Goal: Task Accomplishment & Management: Use online tool/utility

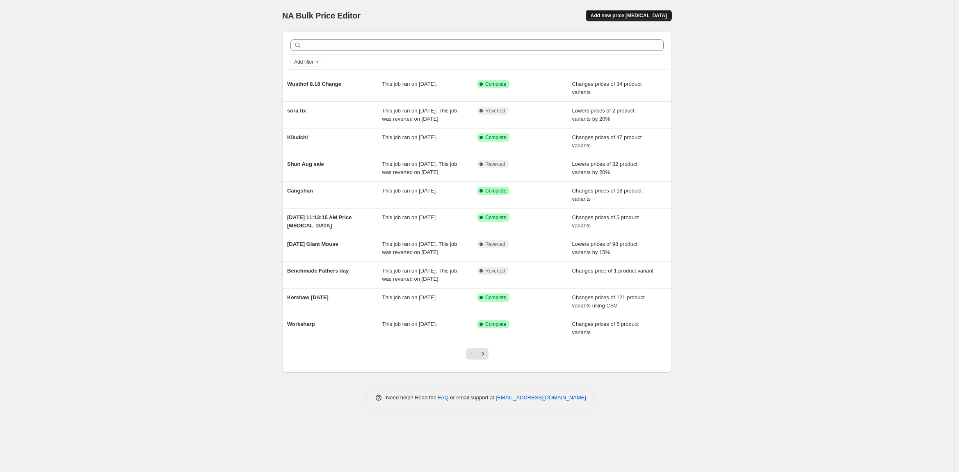
click at [631, 13] on span "Add new price [MEDICAL_DATA]" at bounding box center [629, 15] width 76 height 7
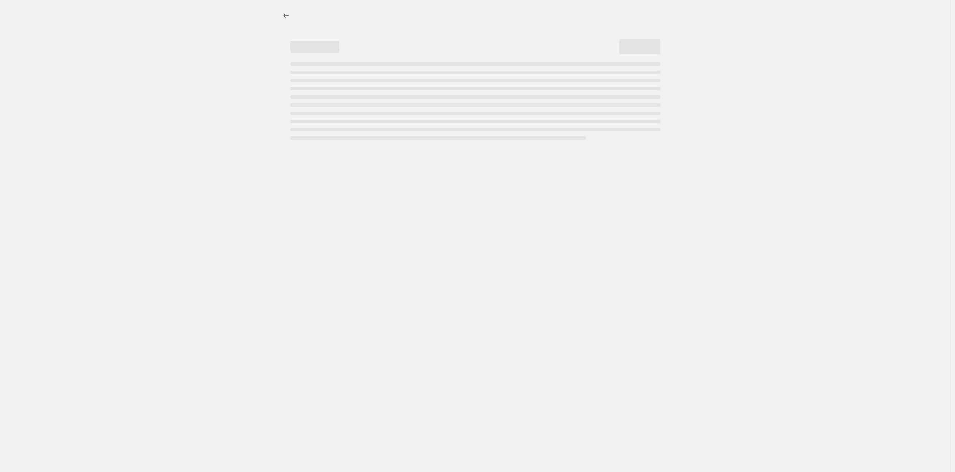
select select "percentage"
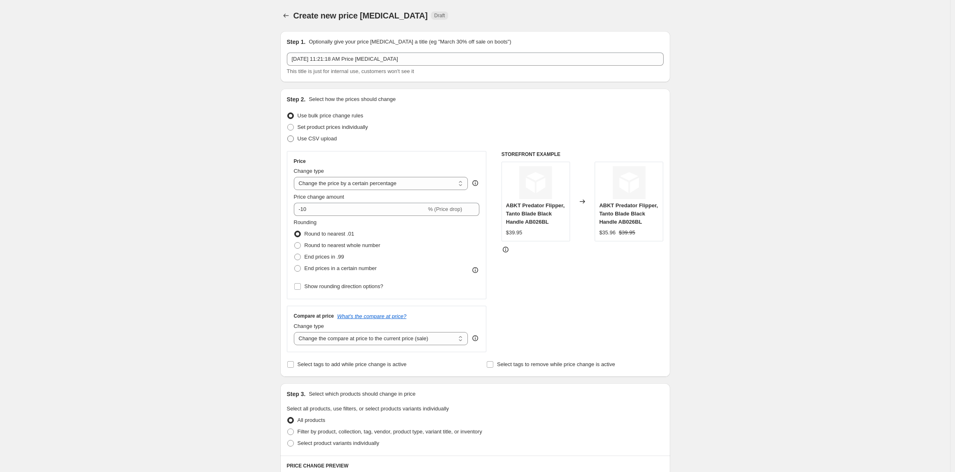
click at [293, 139] on span at bounding box center [290, 138] width 7 height 7
click at [288, 136] on input "Use CSV upload" at bounding box center [287, 135] width 0 height 0
radio input "true"
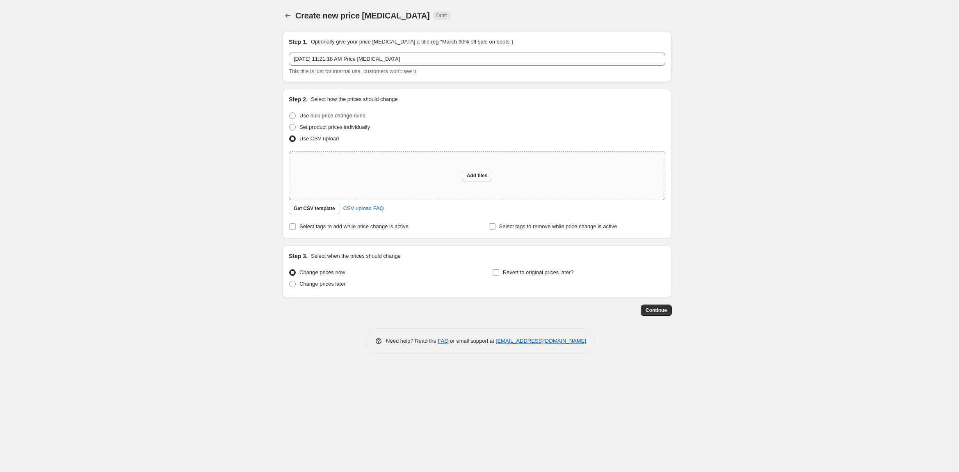
click at [487, 179] on button "Add files" at bounding box center [477, 175] width 31 height 11
type input "C:\fakepath\Price Chage Format (2).csv"
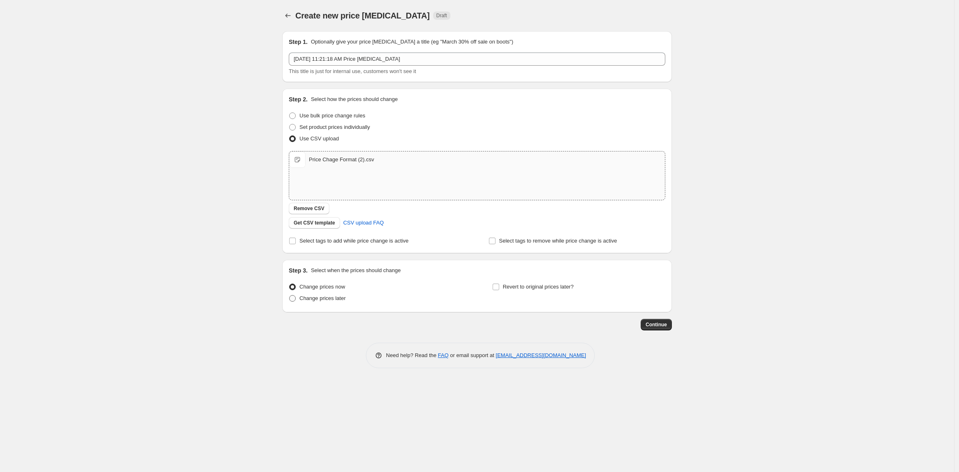
click at [291, 297] on span at bounding box center [292, 298] width 7 height 7
click at [290, 295] on input "Change prices later" at bounding box center [289, 295] width 0 height 0
radio input "true"
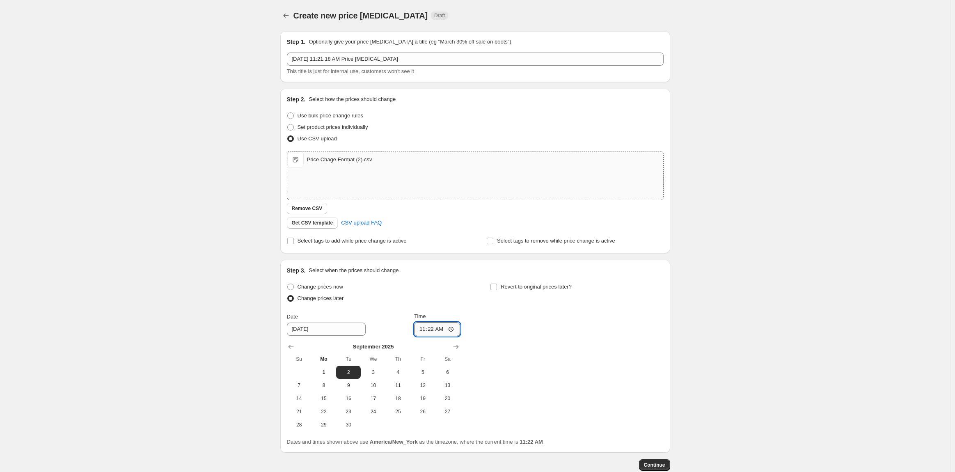
click at [422, 330] on input "11:22" at bounding box center [437, 329] width 46 height 14
type input "00:01"
click at [661, 466] on span "Continue" at bounding box center [654, 465] width 21 height 7
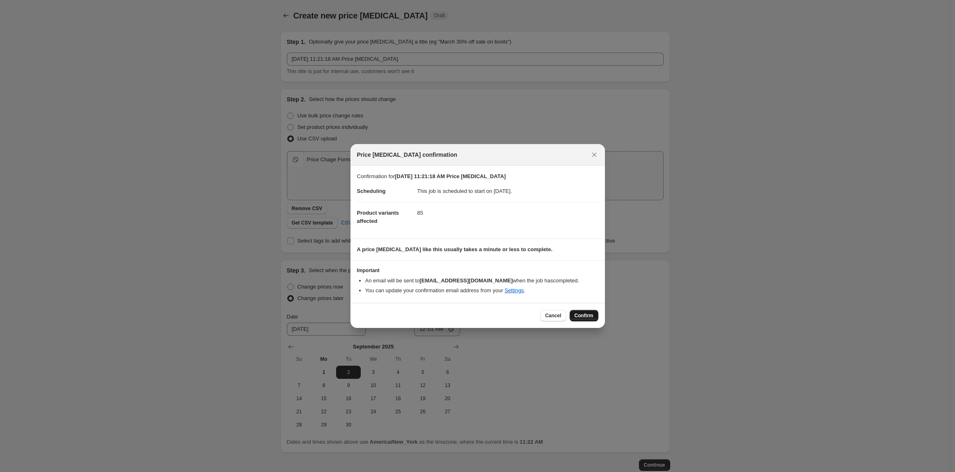
click at [587, 319] on button "Confirm" at bounding box center [584, 315] width 29 height 11
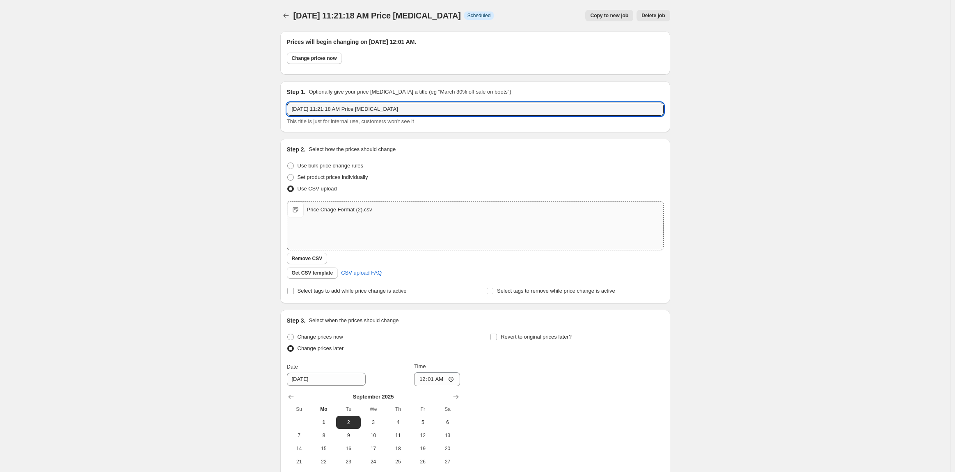
drag, startPoint x: 409, startPoint y: 113, endPoint x: 272, endPoint y: 108, distance: 137.5
click at [272, 108] on div "[DATE] 11:21:18 AM Price [MEDICAL_DATA]. This page is ready [DATE] 11:21:18 AM …" at bounding box center [475, 285] width 950 height 571
click at [341, 109] on input "Shun Sept Price Chage" at bounding box center [475, 109] width 377 height 13
type input "Shun Sept Price Change"
click at [162, 129] on div "[DATE] 11:21:18 AM Price [MEDICAL_DATA]. This page is ready [DATE] 11:21:18 AM …" at bounding box center [475, 285] width 950 height 571
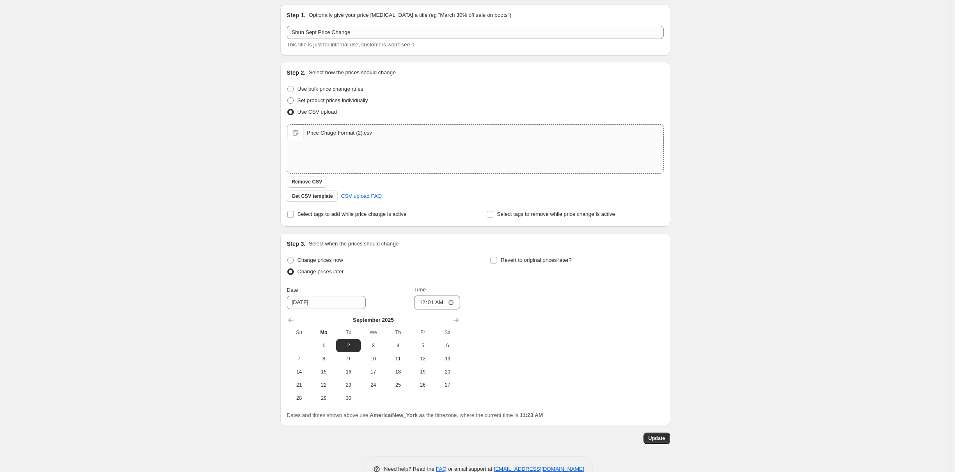
scroll to position [98, 0]
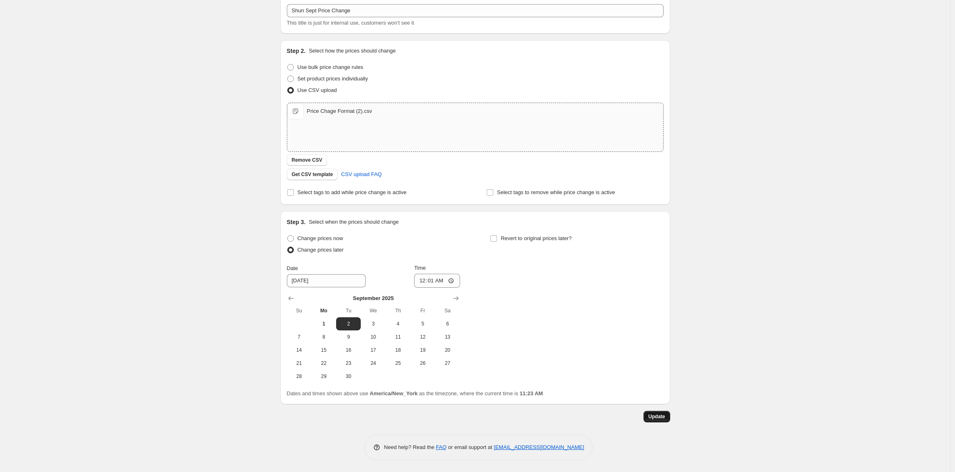
click at [661, 416] on span "Update" at bounding box center [656, 416] width 17 height 7
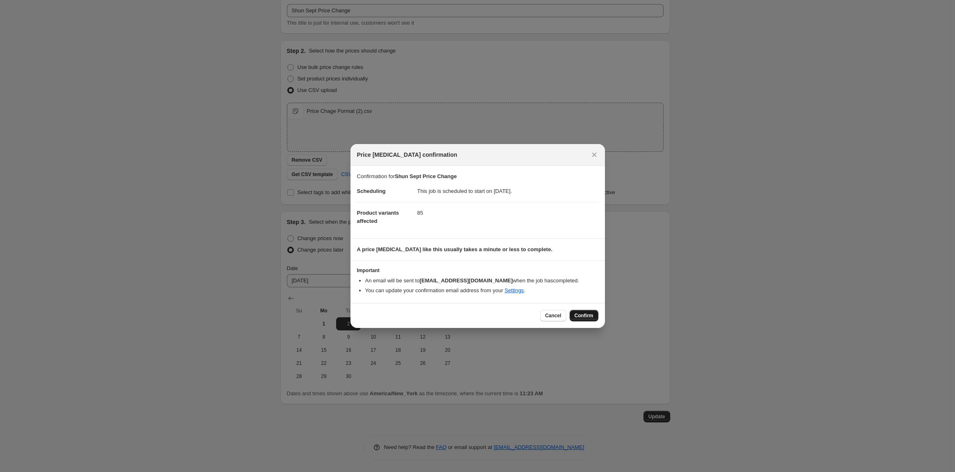
click at [582, 318] on span "Confirm" at bounding box center [583, 315] width 19 height 7
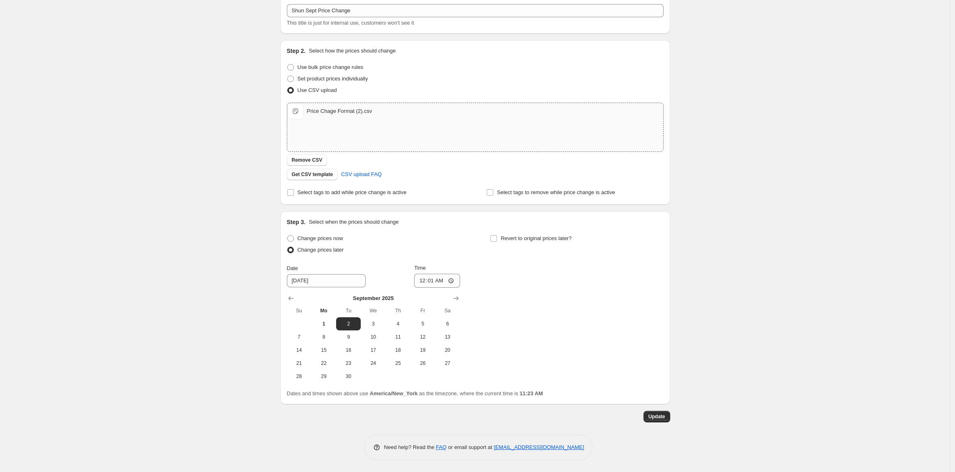
click at [713, 301] on div "Shun Sept Price Change. This page is ready Shun Sept Price Change Info Schedule…" at bounding box center [475, 187] width 950 height 571
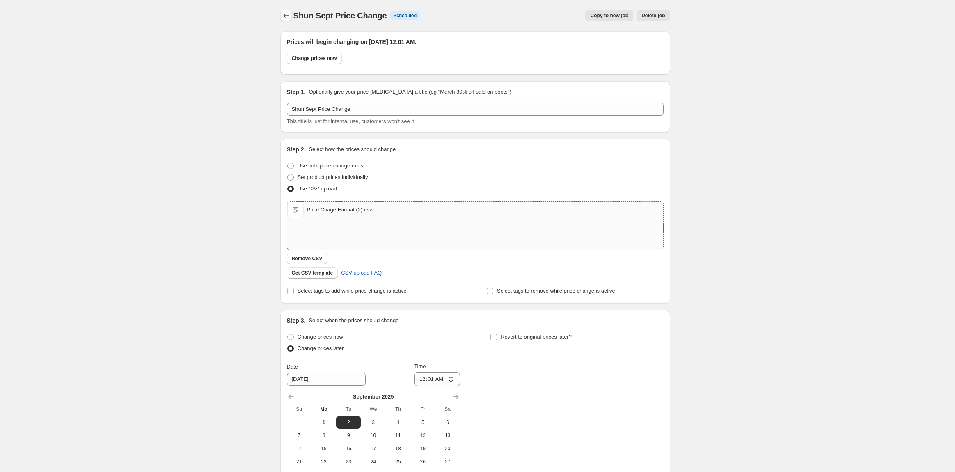
click at [287, 17] on icon "Price change jobs" at bounding box center [285, 16] width 5 height 4
